Goal: Task Accomplishment & Management: Manage account settings

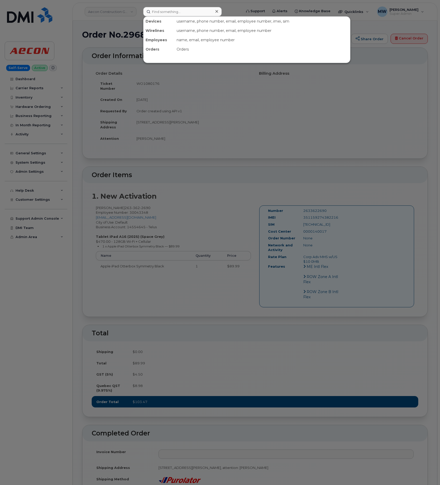
click at [161, 9] on input at bounding box center [182, 11] width 79 height 9
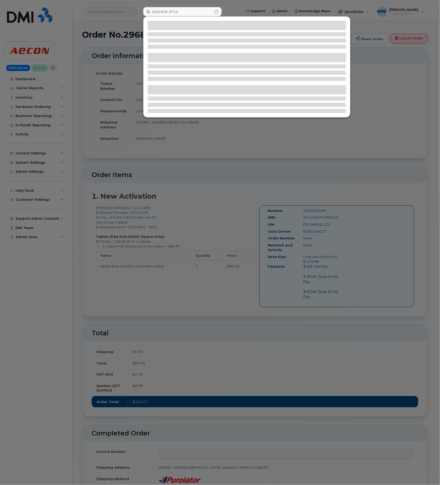
type input "304) 816-9715"
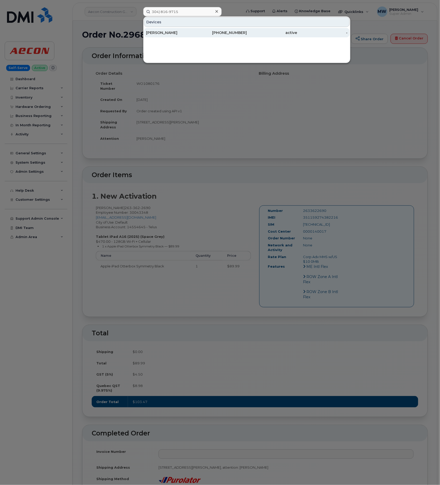
click at [310, 31] on div "-" at bounding box center [322, 32] width 51 height 5
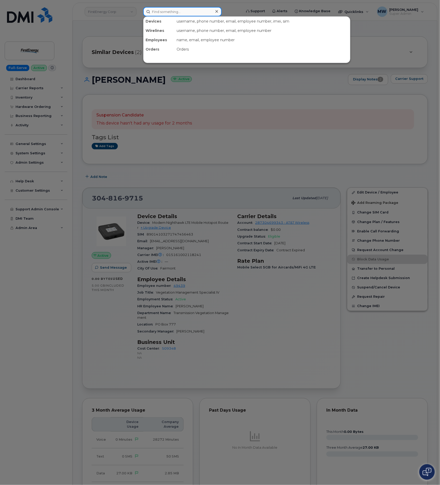
click at [205, 13] on input at bounding box center [182, 11] width 79 height 9
click at [281, 113] on div at bounding box center [220, 242] width 440 height 485
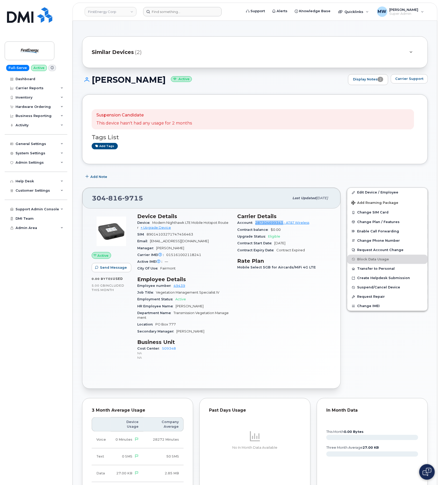
drag, startPoint x: 255, startPoint y: 225, endPoint x: 283, endPoint y: 225, distance: 28.2
click at [283, 225] on div "Account 287304699343 - AT&T Wireless" at bounding box center [285, 222] width 94 height 7
copy link "287304699343"
drag, startPoint x: 45, startPoint y: 108, endPoint x: 35, endPoint y: 122, distance: 17.3
click at [45, 108] on div "Hardware Ordering" at bounding box center [33, 107] width 35 height 4
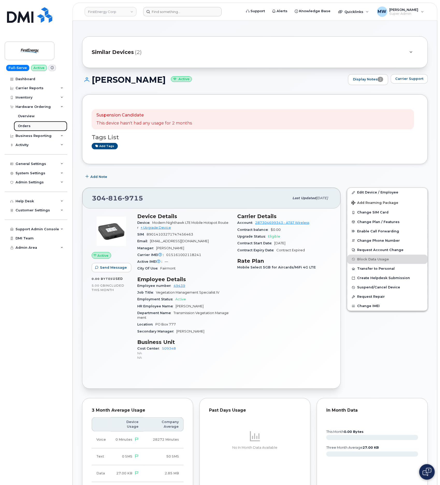
click at [29, 125] on div "Orders" at bounding box center [24, 126] width 13 height 5
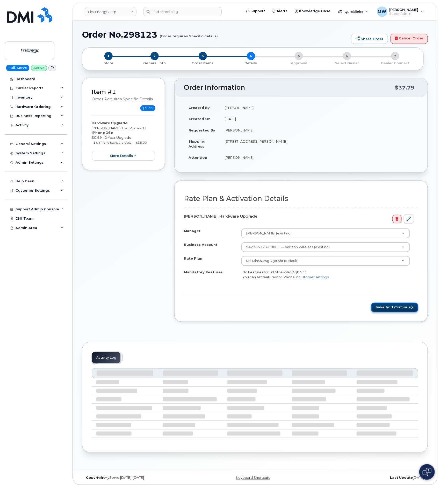
click at [391, 305] on button "Save and Continue" at bounding box center [394, 307] width 47 height 10
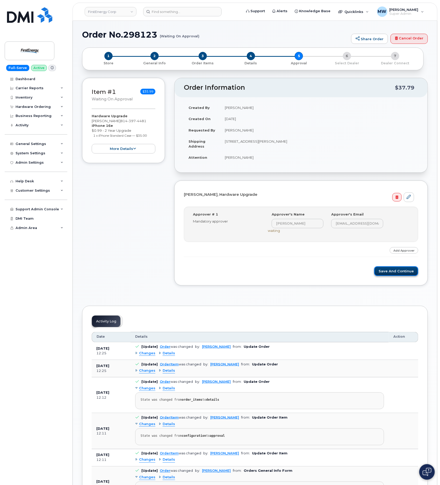
click at [388, 273] on button "Save and Continue" at bounding box center [396, 271] width 44 height 10
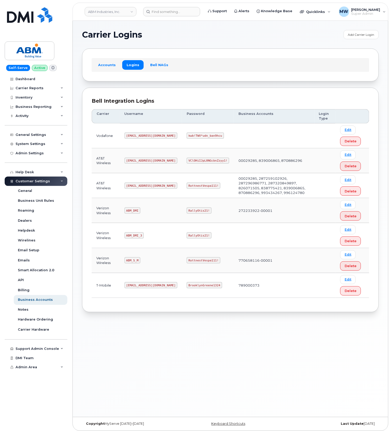
click at [187, 187] on code "RottnestVespa111!" at bounding box center [204, 185] width 34 height 6
copy code "RottnestVespa111!"
click at [133, 188] on code "abm@dminc.com" at bounding box center [151, 185] width 53 height 6
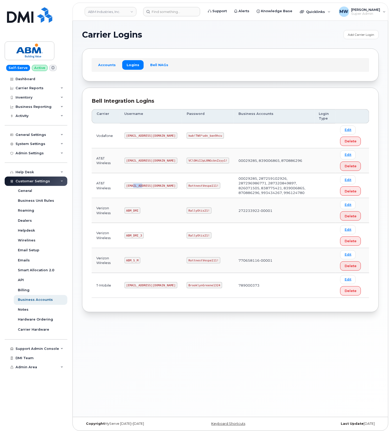
click at [133, 188] on code "abm@dminc.com" at bounding box center [151, 185] width 53 height 6
drag, startPoint x: 133, startPoint y: 188, endPoint x: 135, endPoint y: 191, distance: 3.6
click at [133, 188] on code "abm@dminc.com" at bounding box center [151, 185] width 53 height 6
copy code "abm@dminc.com"
click at [187, 184] on code "RottnestVespa111!" at bounding box center [204, 185] width 34 height 6
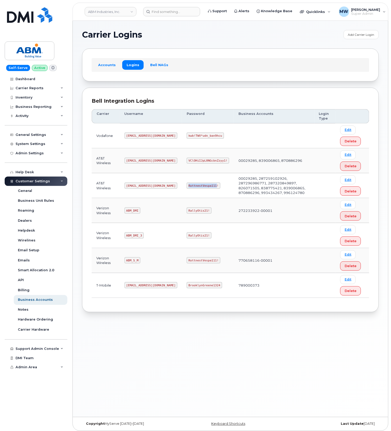
click at [187, 184] on code "RottnestVespa111!" at bounding box center [204, 185] width 34 height 6
copy code "RottnestVespa111!"
click at [132, 260] on code "ABM_S_M" at bounding box center [133, 260] width 16 height 6
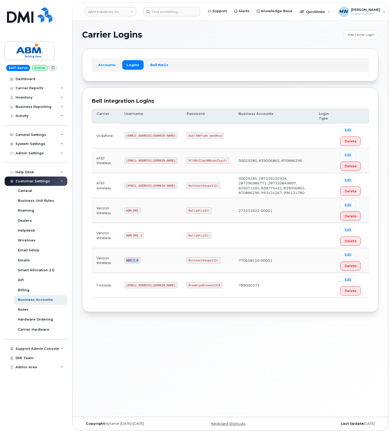
drag, startPoint x: 132, startPoint y: 260, endPoint x: 113, endPoint y: 245, distance: 24.0
click at [132, 259] on td "ABM_S_M" at bounding box center [151, 260] width 62 height 25
copy code "ABM_S_M"
click at [189, 263] on code "RottnestVespa111!" at bounding box center [204, 260] width 34 height 6
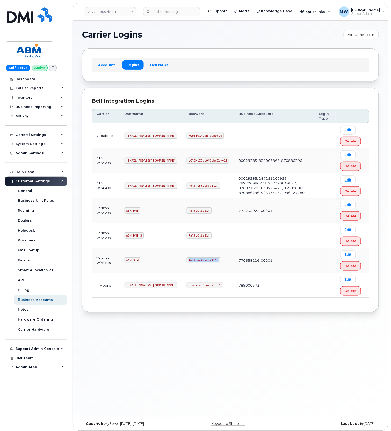
drag, startPoint x: 189, startPoint y: 265, endPoint x: 320, endPoint y: 238, distance: 133.8
click at [189, 263] on code "RottnestVespa111!" at bounding box center [204, 260] width 34 height 6
copy code "RottnestVespa111!"
click at [112, 9] on link "ABM Industries, Inc." at bounding box center [111, 11] width 52 height 9
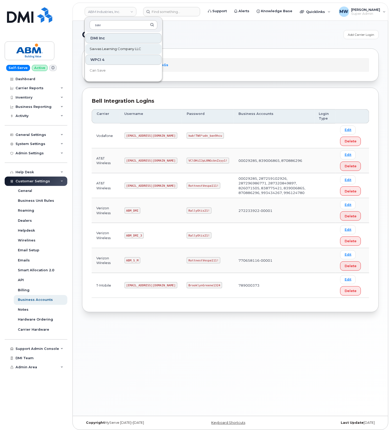
type input "sav"
click at [115, 48] on span "Savvas Learning Company LLC" at bounding box center [116, 48] width 52 height 5
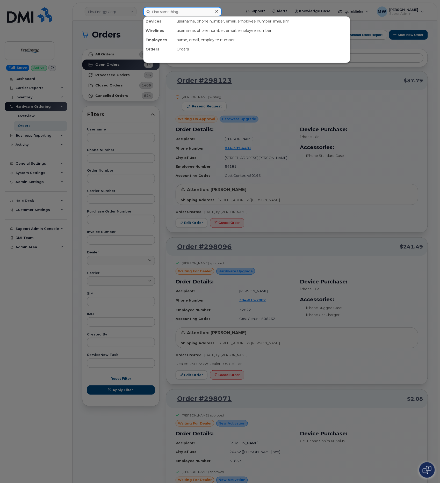
click at [169, 14] on input at bounding box center [182, 11] width 79 height 9
paste input "628.254.4340"
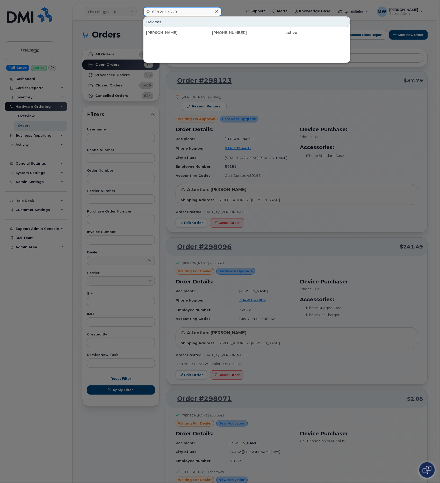
type input "628.254.4340"
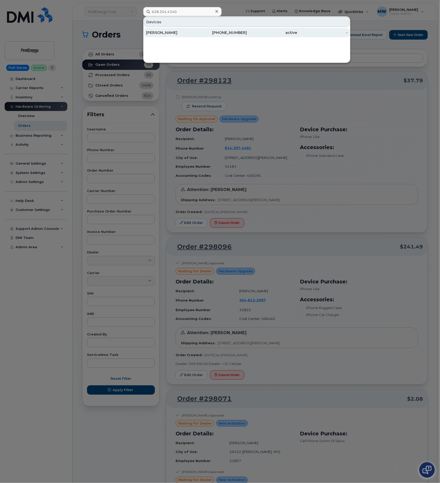
click at [262, 33] on div "active" at bounding box center [272, 32] width 51 height 5
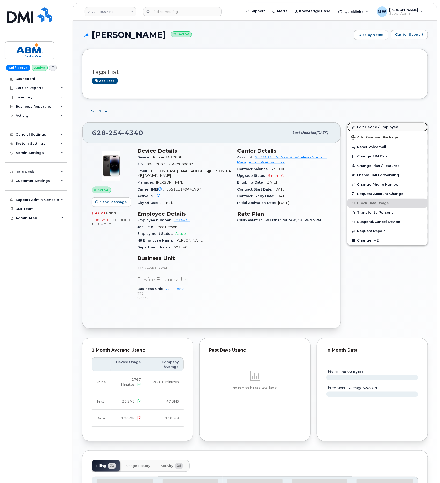
click at [383, 132] on link "Edit Device / Employee" at bounding box center [387, 127] width 80 height 9
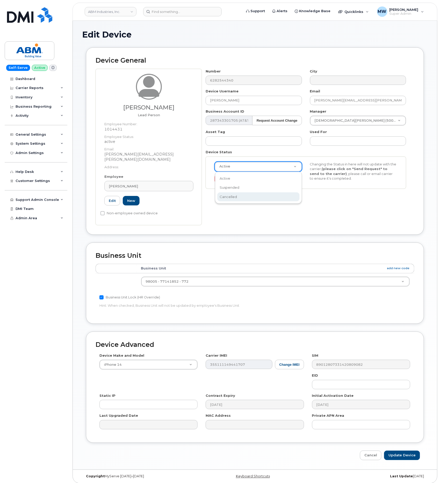
select select "cancelled"
click at [413, 455] on input "Update Device" at bounding box center [402, 456] width 36 height 10
type input "Saving..."
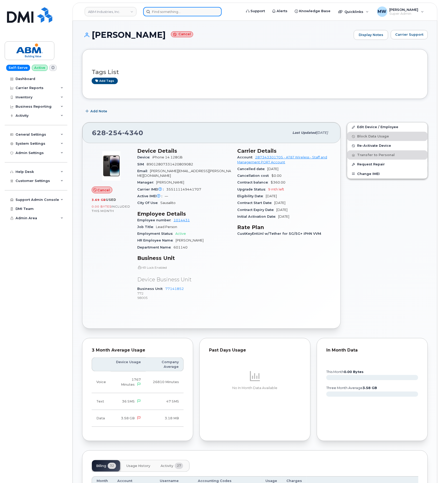
click at [184, 13] on input at bounding box center [182, 11] width 79 height 9
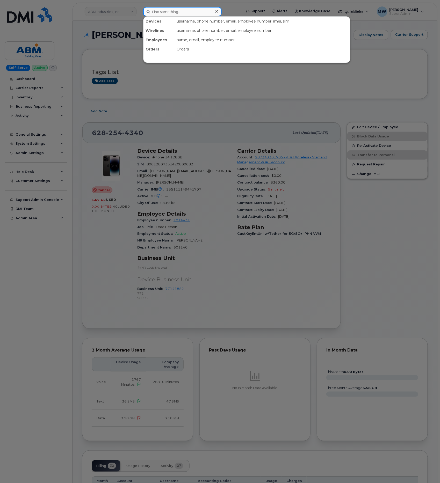
paste input "6503949499"
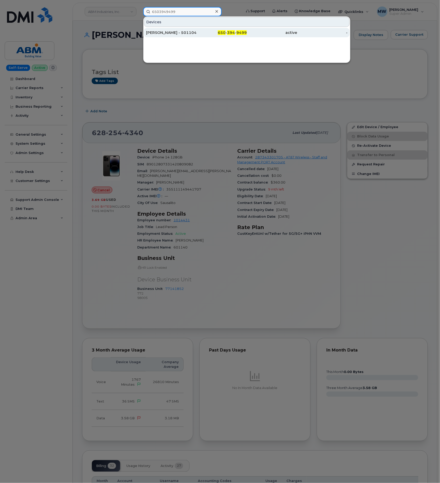
type input "6503949499"
click at [247, 37] on div "650 - 394 - 9499" at bounding box center [272, 32] width 51 height 9
